Goal: Find specific page/section: Find specific page/section

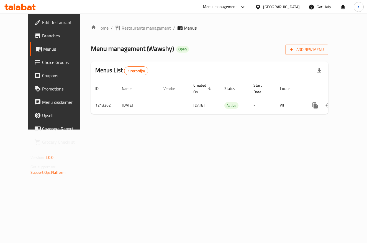
click at [275, 41] on div "Home / Restaurants management / Menus Menu management ( Wawshy ) Open Add New M…" at bounding box center [210, 72] width 238 height 94
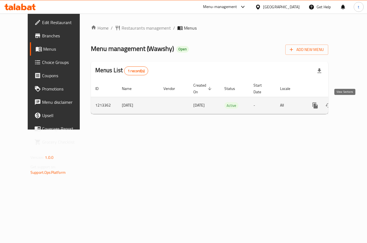
click at [353, 105] on icon "enhanced table" at bounding box center [355, 105] width 5 height 5
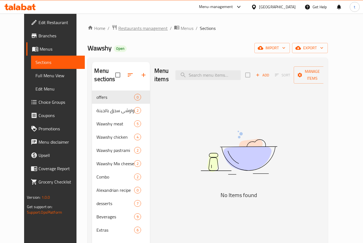
click at [138, 30] on span "Restaurants management" at bounding box center [142, 28] width 49 height 7
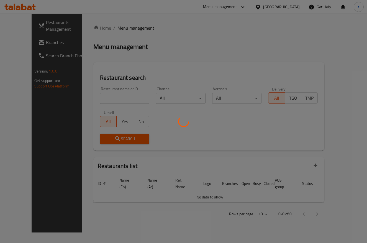
click at [25, 44] on div at bounding box center [183, 121] width 367 height 243
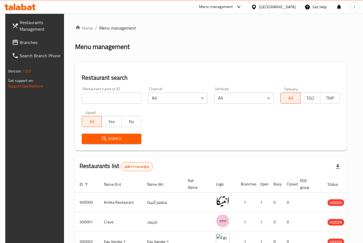
click at [25, 44] on span "Branches" at bounding box center [41, 42] width 42 height 7
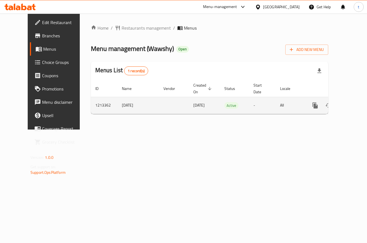
click at [352, 106] on icon "enhanced table" at bounding box center [355, 105] width 7 height 7
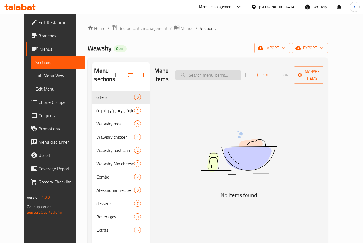
click at [207, 79] on input "search" at bounding box center [207, 75] width 65 height 10
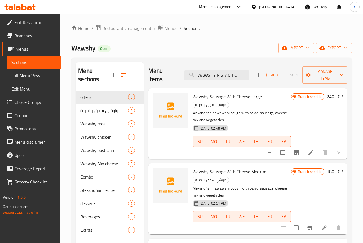
type input "WAWSHY PISTACHIO"
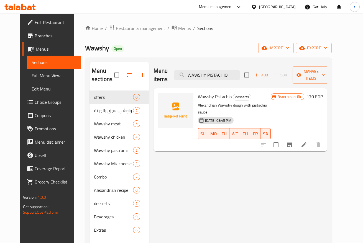
click at [312, 140] on li at bounding box center [304, 145] width 16 height 10
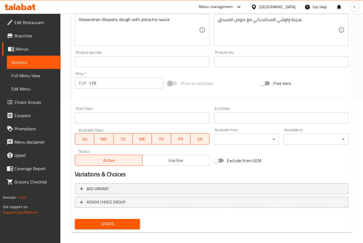
scroll to position [37, 0]
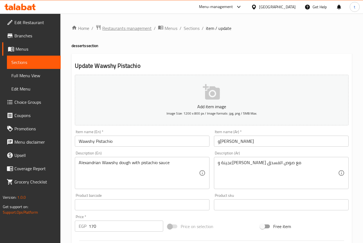
click at [118, 27] on span "Restaurants management" at bounding box center [126, 28] width 49 height 7
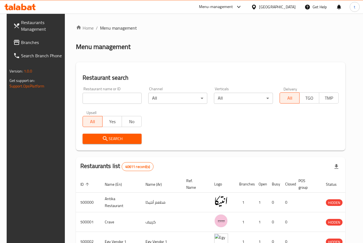
click at [29, 40] on div at bounding box center [181, 121] width 363 height 243
click at [24, 41] on span "Branches" at bounding box center [42, 42] width 42 height 7
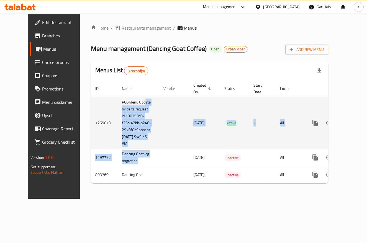
drag, startPoint x: 128, startPoint y: 99, endPoint x: 128, endPoint y: 139, distance: 40.2
click at [126, 150] on tbody "1269013 POSMenu Update by delta request Id:180390c8-f26c-42bb-b246-2970f0b9bcee…" at bounding box center [229, 140] width 276 height 86
click at [133, 134] on td "POSMenu Update by delta request Id:180390c8-f26c-42bb-b246-2970f0b9bcee at [DAT…" at bounding box center [139, 123] width 42 height 52
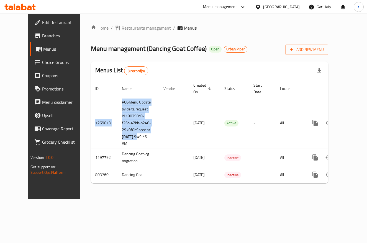
drag, startPoint x: 137, startPoint y: 137, endPoint x: 92, endPoint y: 88, distance: 66.7
click at [92, 88] on table "ID Name Vendor Created On sorted descending Status Start Date Locale Actions 12…" at bounding box center [229, 131] width 276 height 103
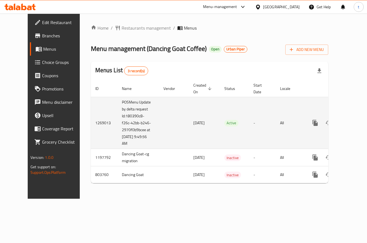
click at [159, 124] on td "enhanced table" at bounding box center [174, 123] width 30 height 52
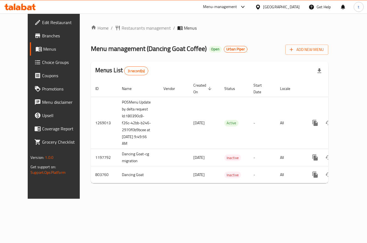
click at [255, 41] on div "Home / Restaurants management / Menus Menu management ( Dancing Goat Coffee ) O…" at bounding box center [210, 106] width 238 height 163
click at [142, 28] on span "Restaurants management" at bounding box center [146, 28] width 49 height 7
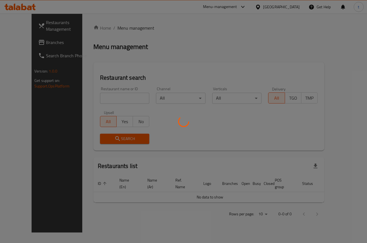
click at [14, 50] on div at bounding box center [183, 121] width 367 height 243
click at [21, 45] on div at bounding box center [183, 121] width 367 height 243
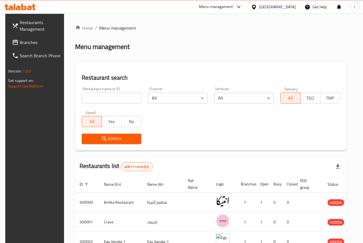
click at [27, 41] on span "Branches" at bounding box center [41, 42] width 42 height 7
